Goal: Task Accomplishment & Management: Manage account settings

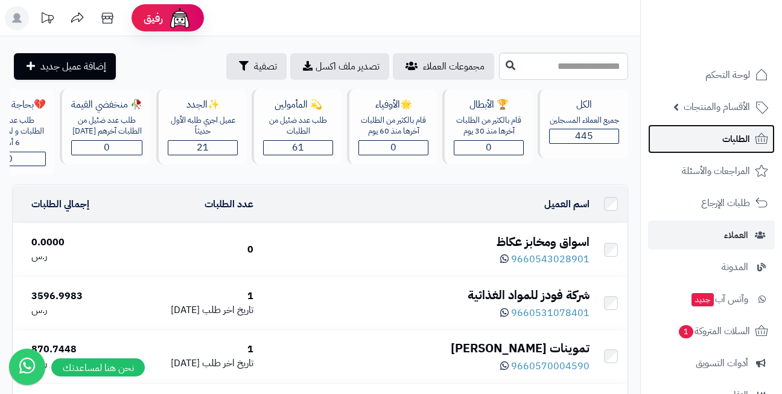
click at [720, 135] on link "الطلبات" at bounding box center [711, 138] width 127 height 29
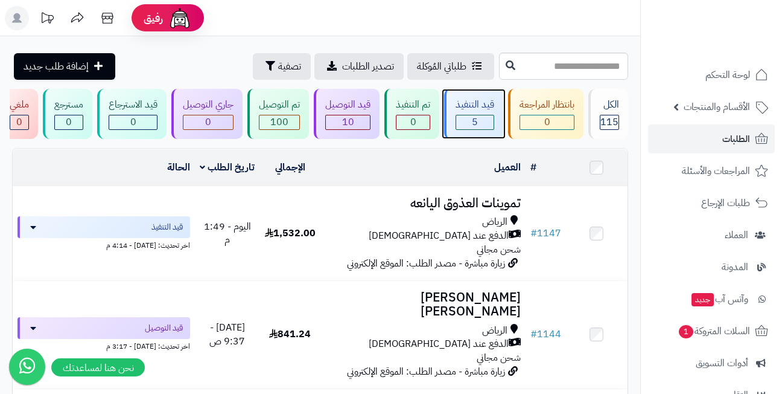
click at [478, 121] on span "5" at bounding box center [475, 122] width 6 height 14
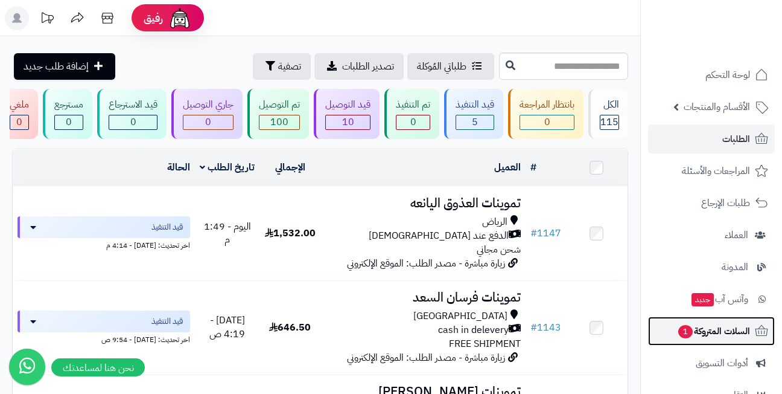
click at [677, 325] on span "السلات المتروكة 1" at bounding box center [713, 330] width 73 height 17
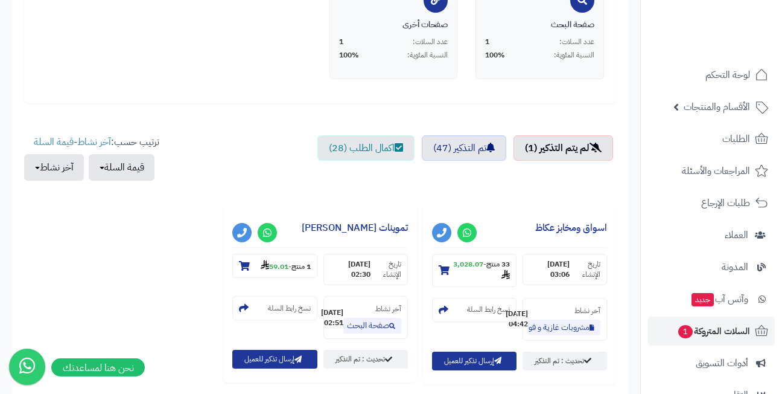
scroll to position [423, 0]
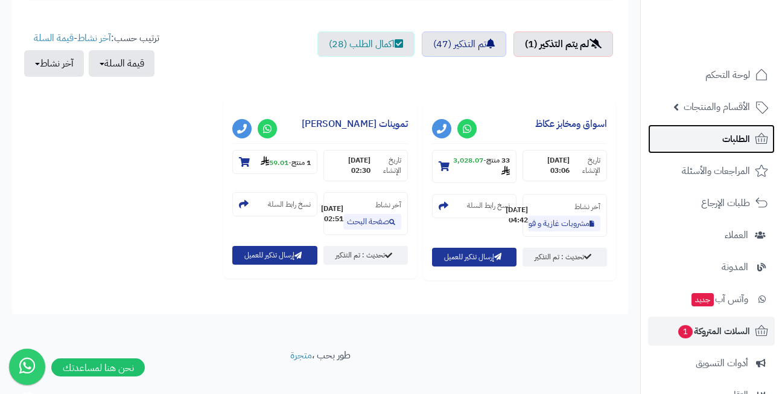
click at [714, 139] on link "الطلبات" at bounding box center [711, 138] width 127 height 29
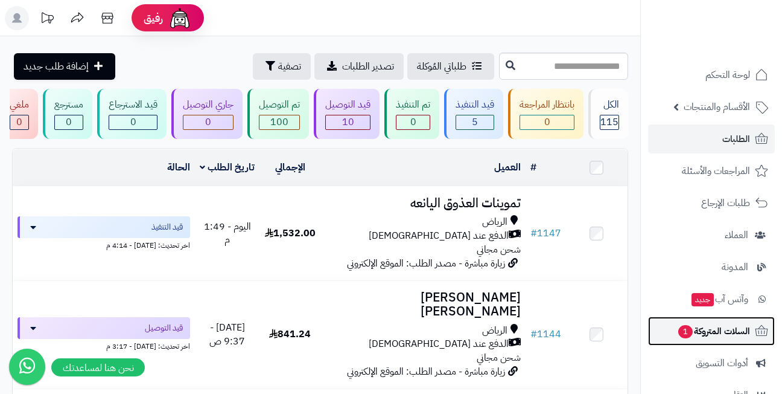
click at [711, 330] on span "السلات المتروكة 1" at bounding box center [713, 330] width 73 height 17
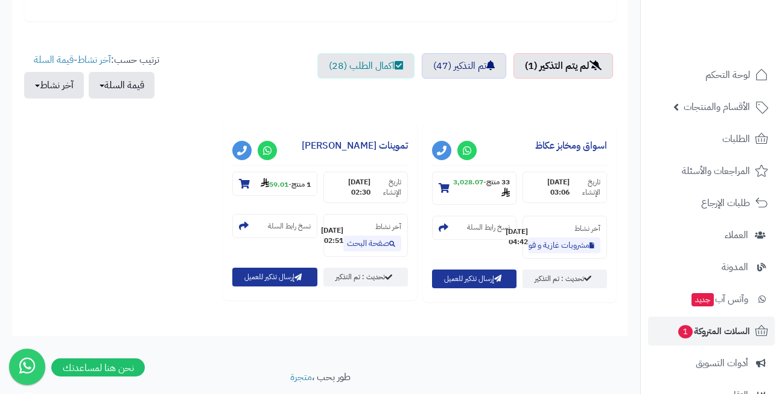
scroll to position [423, 0]
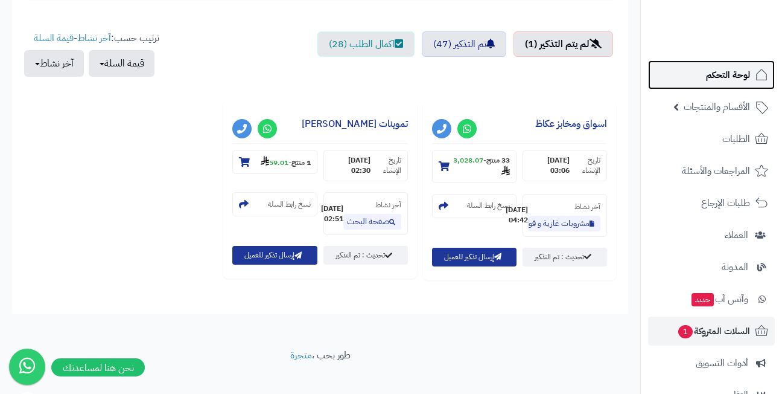
click at [717, 83] on span "لوحة التحكم" at bounding box center [728, 74] width 44 height 17
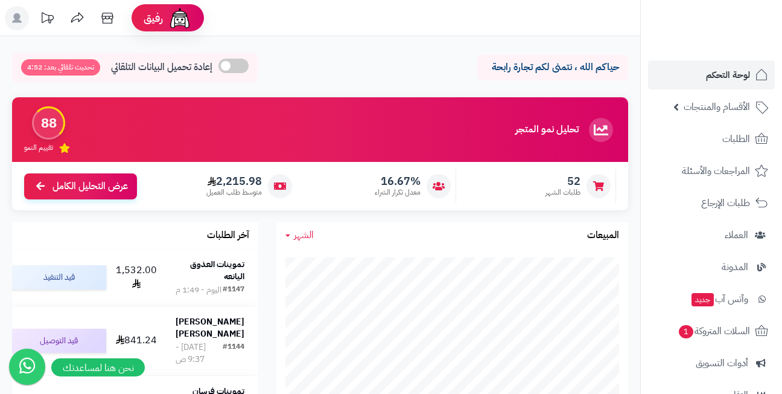
click at [353, 23] on header "رفيق ! الطلبات معالجة مكتمل إرجاع المنتجات العملاء المتواجدون الان 445 عملاء من…" at bounding box center [391, 18] width 782 height 36
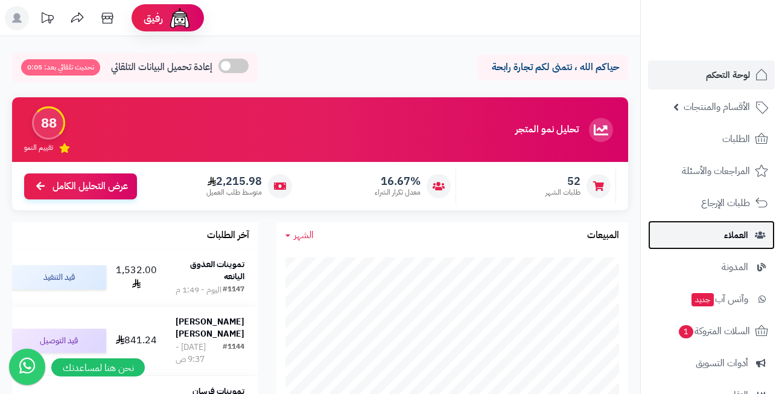
click at [721, 227] on link "العملاء" at bounding box center [711, 234] width 127 height 29
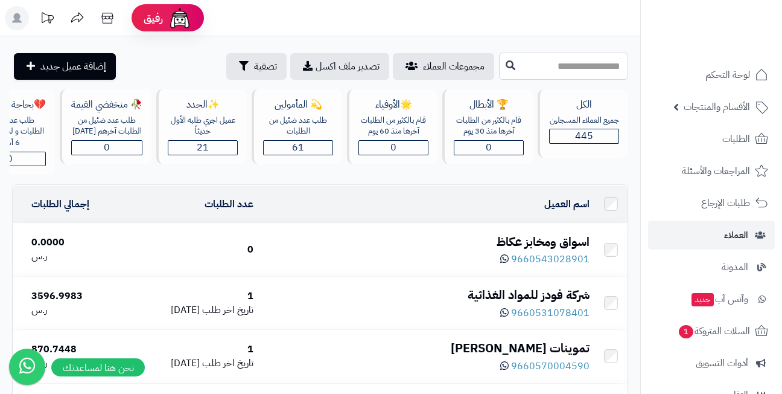
click at [532, 65] on input "text" at bounding box center [563, 66] width 129 height 27
type input "*"
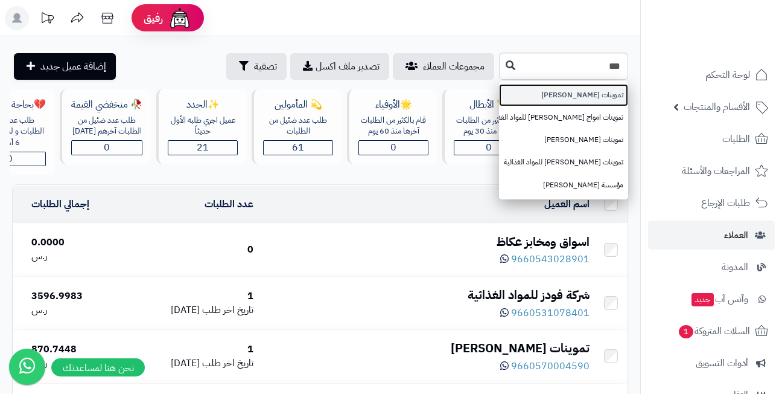
click at [538, 95] on link "تموينات [PERSON_NAME]" at bounding box center [563, 95] width 129 height 22
type input "**********"
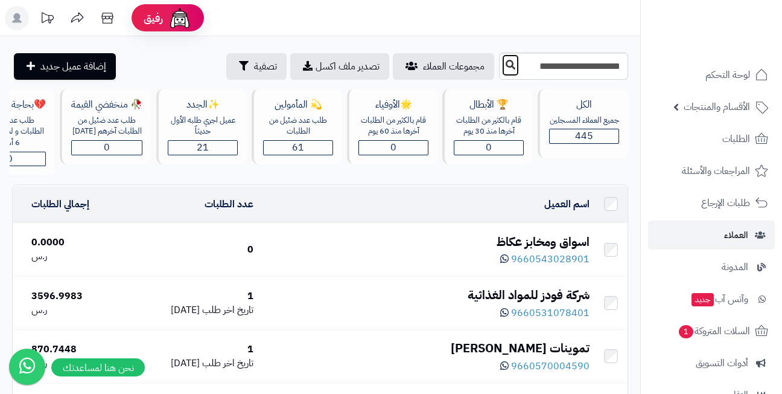
click at [506, 62] on icon at bounding box center [511, 65] width 10 height 10
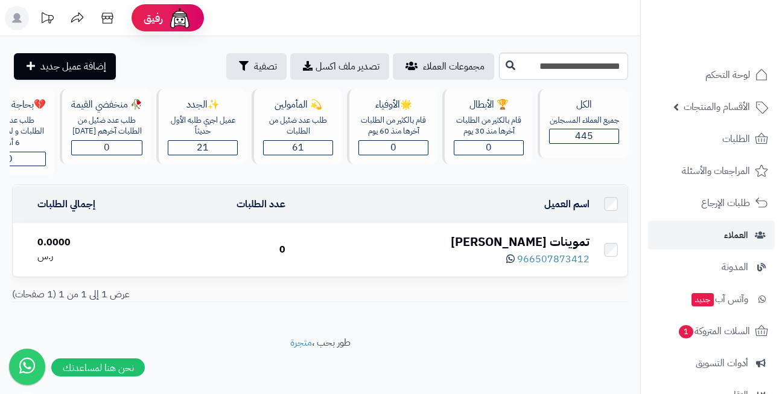
click at [504, 251] on div "تموينات [PERSON_NAME]" at bounding box center [442, 242] width 294 height 18
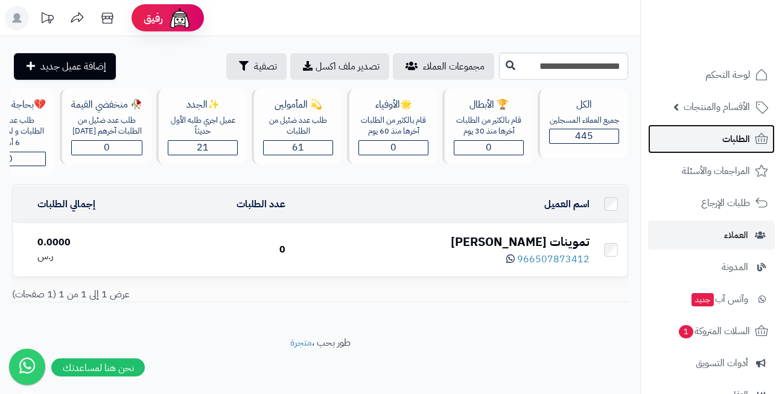
click at [730, 135] on span "الطلبات" at bounding box center [737, 138] width 28 height 17
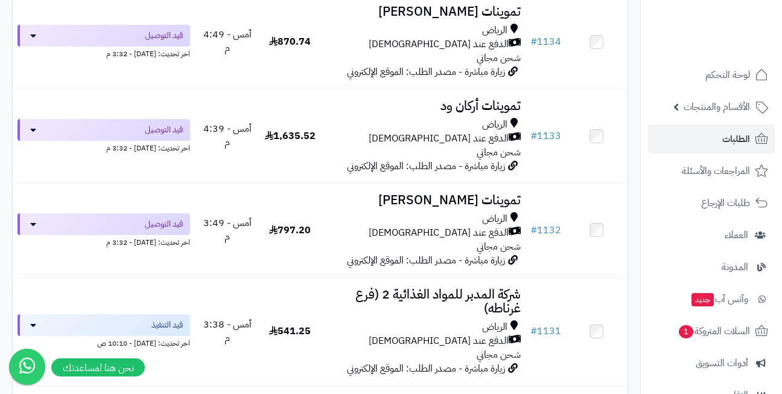
scroll to position [1207, 0]
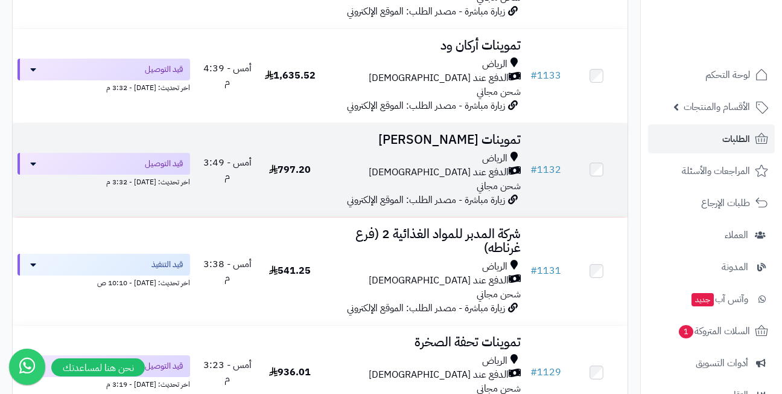
click at [453, 133] on h3 "تموينات حسين احمد عقيش" at bounding box center [423, 140] width 195 height 14
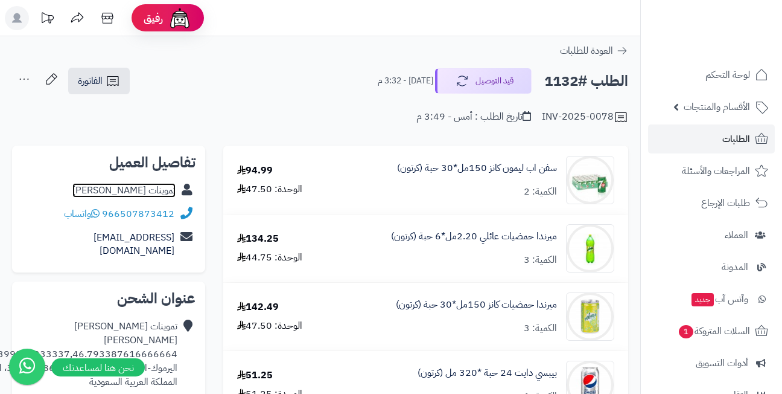
click at [135, 191] on link "تموينات حسين احمد عقيش" at bounding box center [123, 190] width 103 height 14
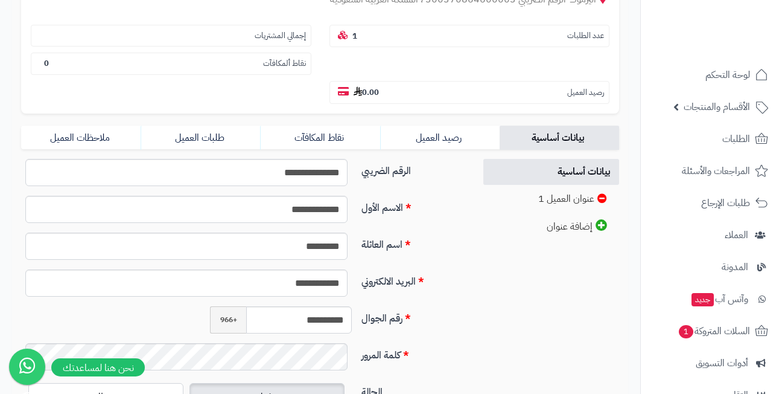
scroll to position [181, 0]
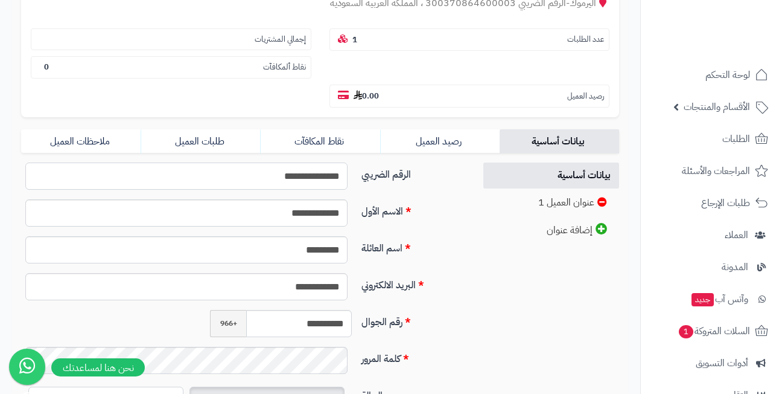
click at [306, 177] on input "**********" at bounding box center [186, 175] width 322 height 27
type input "**********"
click at [269, 250] on input "*********" at bounding box center [186, 249] width 322 height 27
click at [425, 234] on div "**********" at bounding box center [243, 217] width 454 height 37
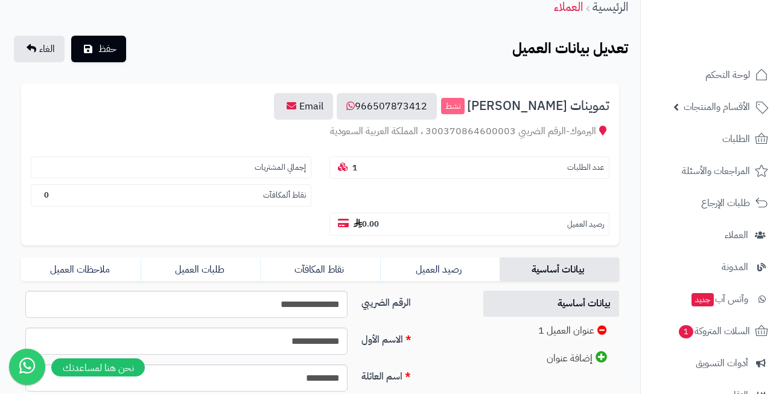
click at [335, 46] on div "تعديل بيانات العميل حفظ الغاء" at bounding box center [320, 49] width 616 height 27
click at [239, 113] on h3 "تموينات حسين احمد عقيش نشط 966507873412 Email" at bounding box center [320, 106] width 579 height 27
click at [316, 140] on div "تموينات حسين احمد عقيش نشط 966507873412 Email اليرموك-الرقم الضريبي 30037086460…" at bounding box center [320, 164] width 598 height 162
drag, startPoint x: 321, startPoint y: 135, endPoint x: 592, endPoint y: 133, distance: 271.1
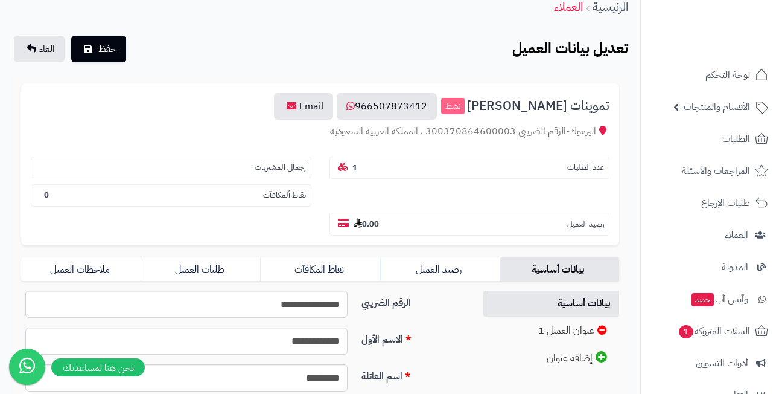
click at [592, 133] on div "اليرموك-الرقم الضريبي 300370864600003 ، المملكة العربية السعودية" at bounding box center [320, 131] width 579 height 14
click at [316, 123] on div "تموينات حسين احمد عقيش نشط 966507873412 Email اليرموك-الرقم الضريبي 30037086460…" at bounding box center [320, 164] width 598 height 162
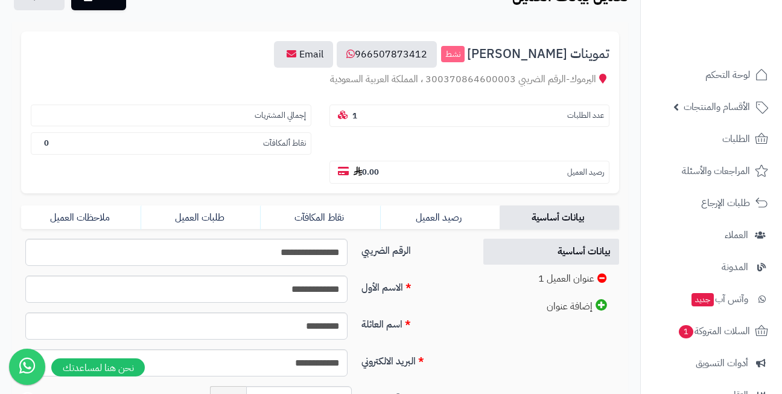
scroll to position [234, 0]
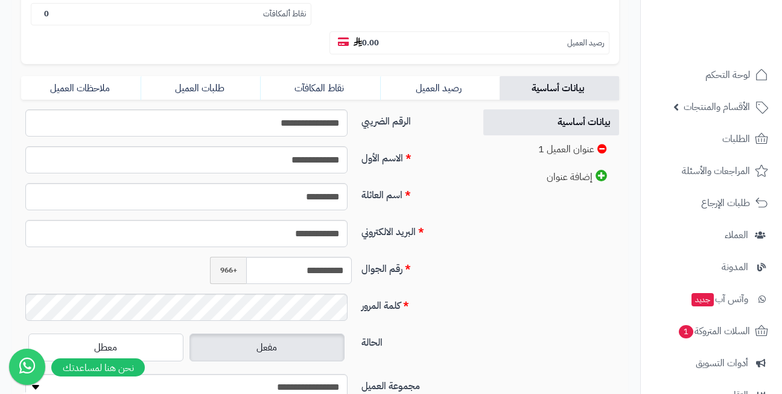
click at [432, 153] on label "الاسم الأول" at bounding box center [413, 155] width 113 height 19
click at [348, 153] on input "**********" at bounding box center [186, 159] width 322 height 27
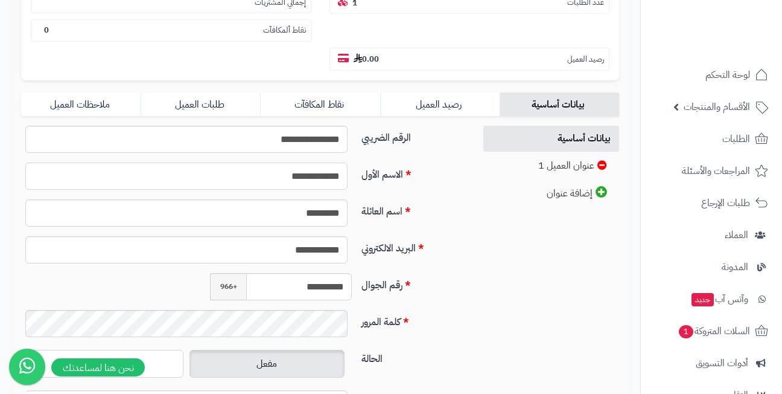
scroll to position [0, 0]
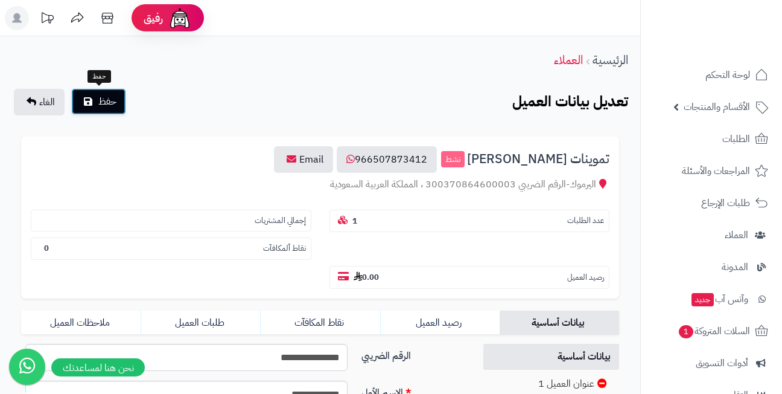
click at [99, 103] on span "حفظ" at bounding box center [107, 101] width 18 height 14
